Goal: Navigation & Orientation: Go to known website

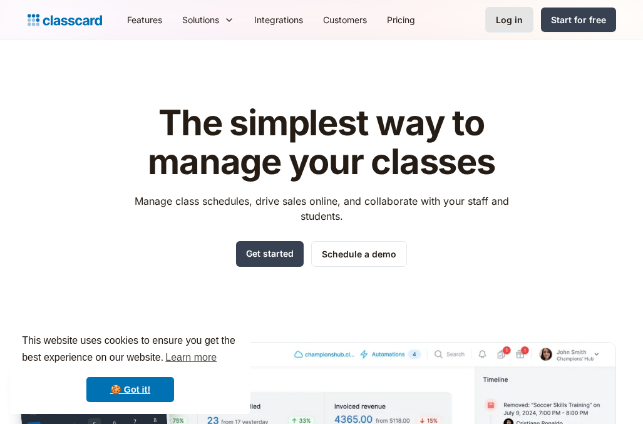
click at [523, 15] on div "Log in" at bounding box center [509, 19] width 27 height 13
